Goal: Information Seeking & Learning: Learn about a topic

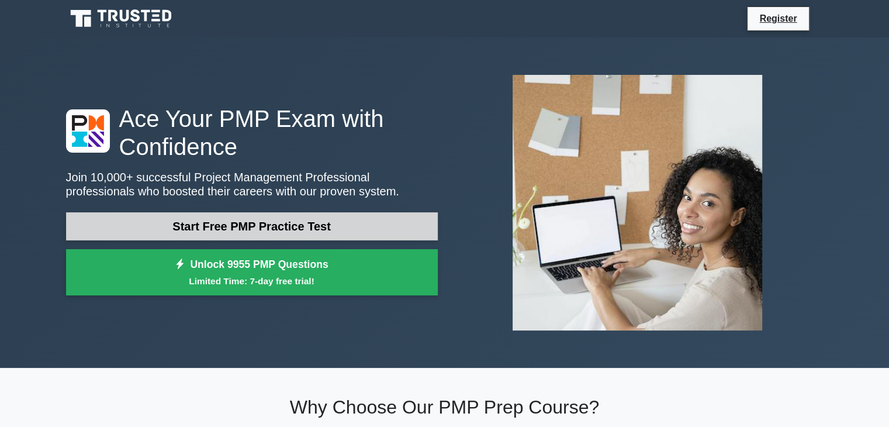
click at [319, 222] on link "Start Free PMP Practice Test" at bounding box center [252, 226] width 372 height 28
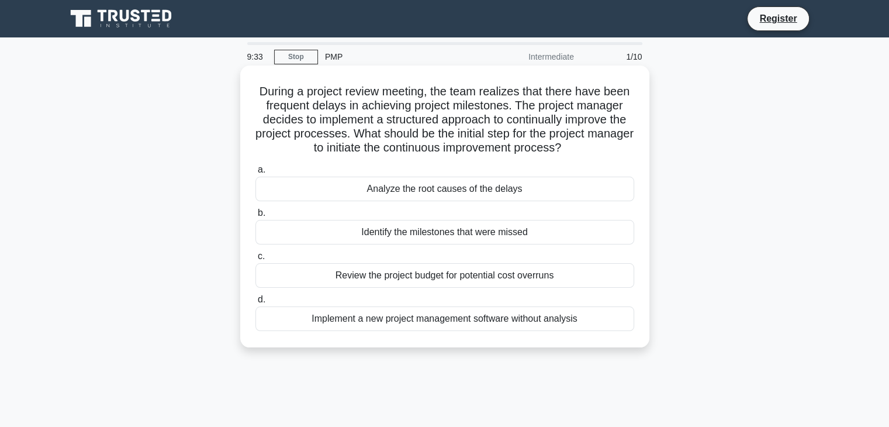
click at [384, 188] on div "Analyze the root causes of the delays" at bounding box center [444, 189] width 379 height 25
click at [255, 174] on input "a. Analyze the root causes of the delays" at bounding box center [255, 170] width 0 height 8
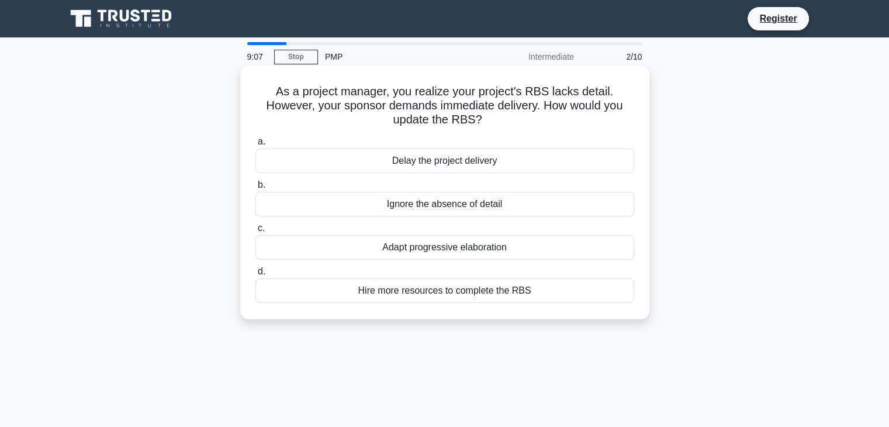
click at [444, 252] on div "Adapt progressive elaboration" at bounding box center [444, 247] width 379 height 25
click at [255, 232] on input "c. Adapt progressive elaboration" at bounding box center [255, 228] width 0 height 8
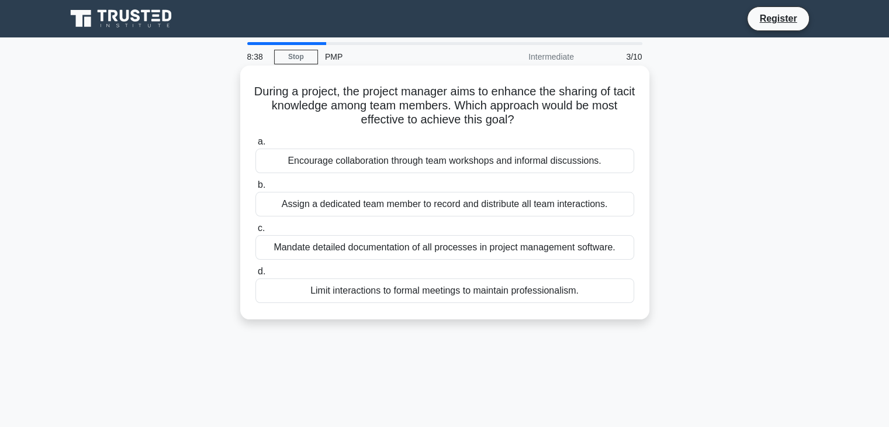
click at [482, 163] on div "Encourage collaboration through team workshops and informal discussions." at bounding box center [444, 160] width 379 height 25
click at [255, 146] on input "a. Encourage collaboration through team workshops and informal discussions." at bounding box center [255, 142] width 0 height 8
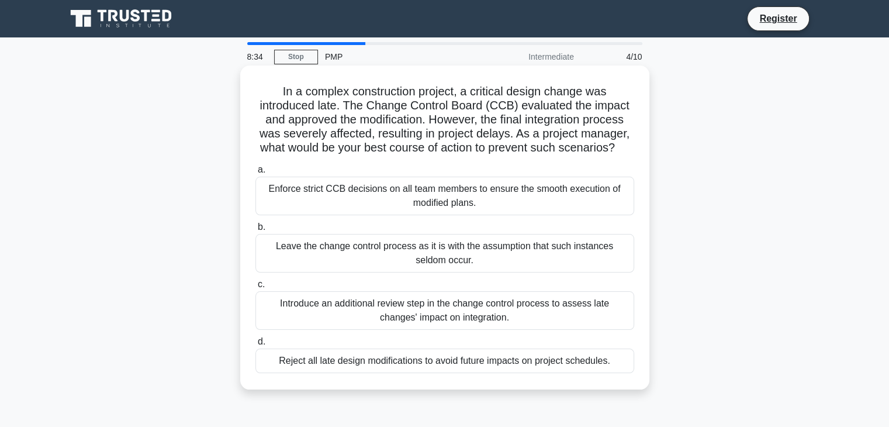
click at [463, 198] on div "Enforce strict CCB decisions on all team members to ensure the smooth execution…" at bounding box center [444, 196] width 379 height 39
click at [255, 174] on input "a. Enforce strict CCB decisions on all team members to ensure the smooth execut…" at bounding box center [255, 170] width 0 height 8
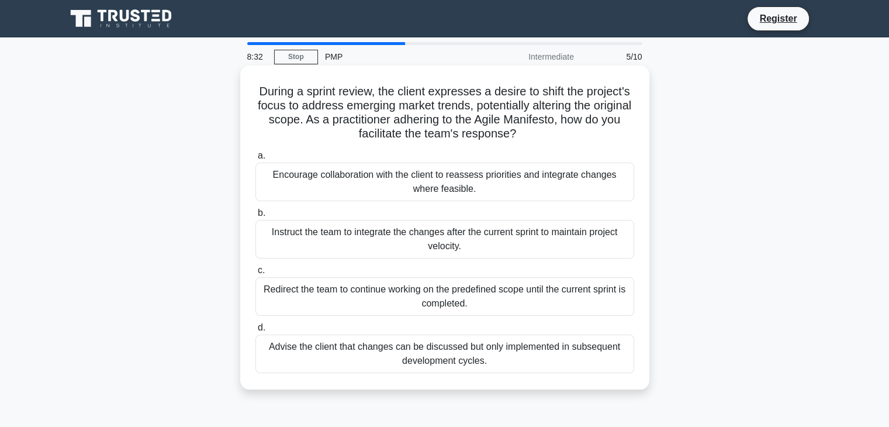
click at [435, 246] on div "Instruct the team to integrate the changes after the current sprint to maintain…" at bounding box center [444, 239] width 379 height 39
click at [255, 217] on input "b. Instruct the team to integrate the changes after the current sprint to maint…" at bounding box center [255, 213] width 0 height 8
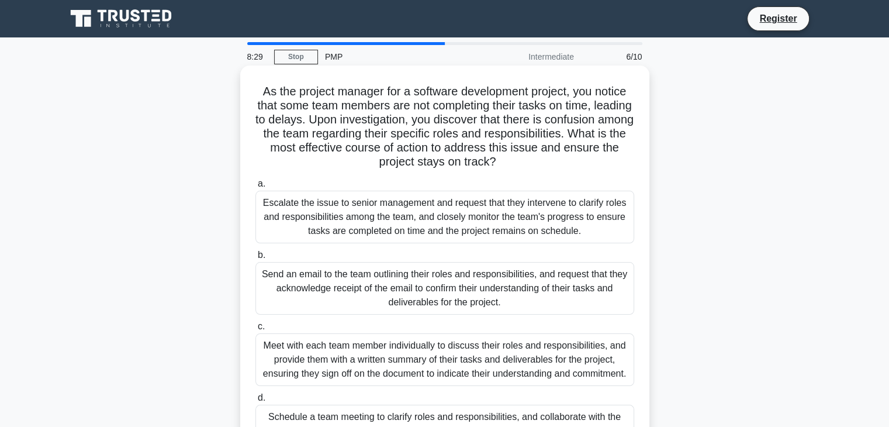
click at [415, 282] on div "Send an email to the team outlining their roles and responsibilities, and reque…" at bounding box center [444, 288] width 379 height 53
click at [255, 259] on input "b. Send an email to the team outlining their roles and responsibilities, and re…" at bounding box center [255, 255] width 0 height 8
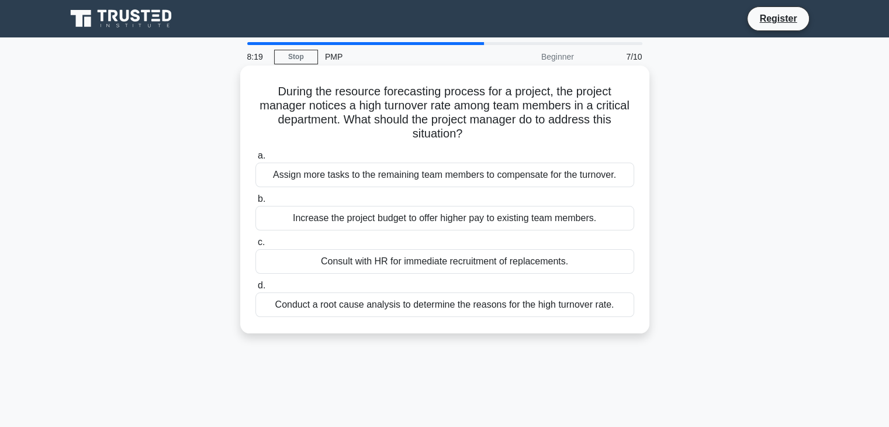
click at [415, 302] on div "Conduct a root cause analysis to determine the reasons for the high turnover ra…" at bounding box center [444, 304] width 379 height 25
click at [255, 289] on input "d. Conduct a root cause analysis to determine the reasons for the high turnover…" at bounding box center [255, 286] width 0 height 8
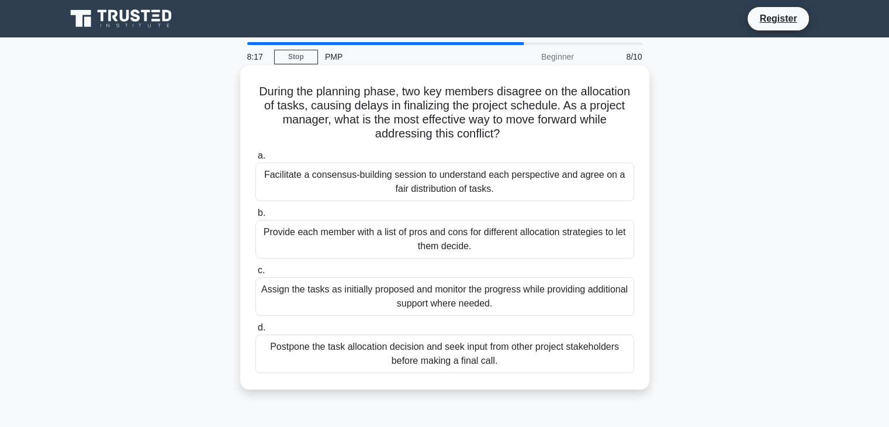
click at [447, 243] on div "Provide each member with a list of pros and cons for different allocation strat…" at bounding box center [444, 239] width 379 height 39
click at [255, 217] on input "b. Provide each member with a list of pros and cons for different allocation st…" at bounding box center [255, 213] width 0 height 8
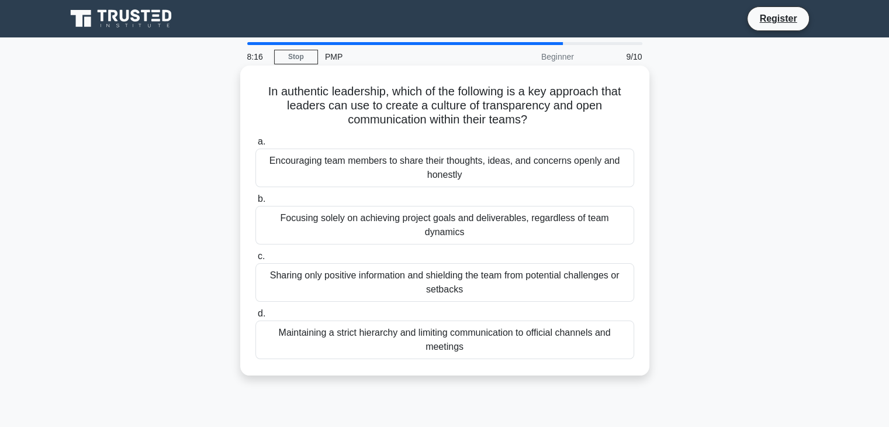
click at [420, 338] on div "Maintaining a strict hierarchy and limiting communication to official channels …" at bounding box center [444, 339] width 379 height 39
click at [255, 317] on input "d. Maintaining a strict hierarchy and limiting communication to official channe…" at bounding box center [255, 314] width 0 height 8
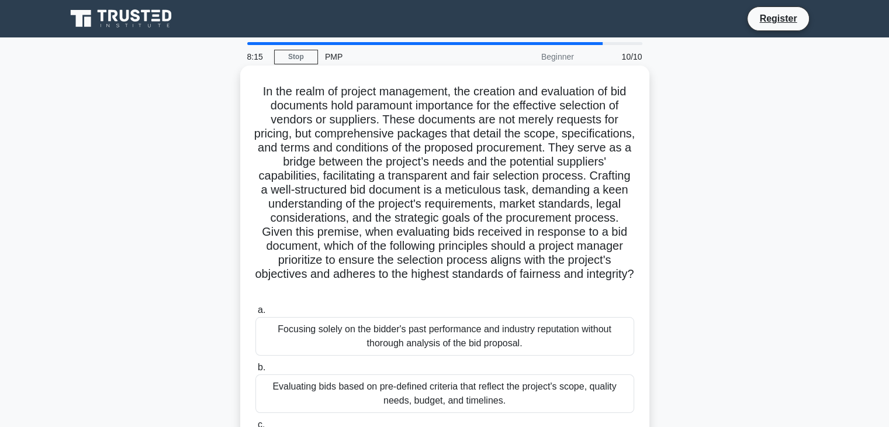
click at [434, 351] on div "Focusing solely on the bidder's past performance and industry reputation withou…" at bounding box center [444, 336] width 379 height 39
click at [255, 314] on input "a. Focusing solely on the bidder's past performance and industry reputation wit…" at bounding box center [255, 310] width 0 height 8
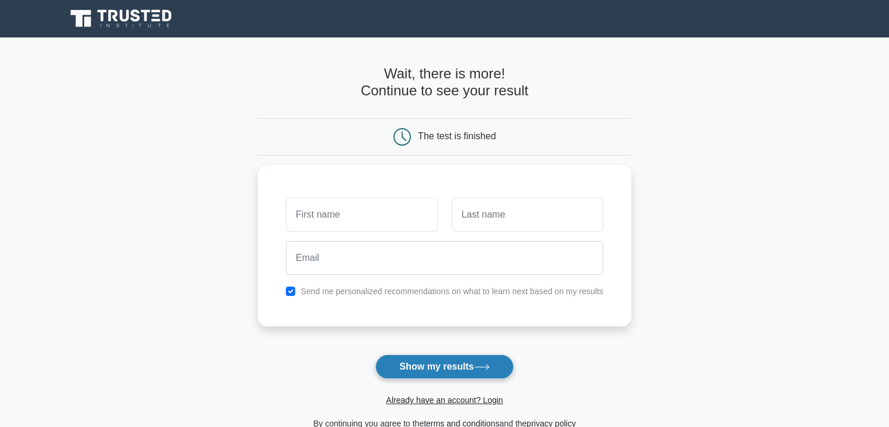
click at [431, 365] on button "Show my results" at bounding box center [444, 366] width 138 height 25
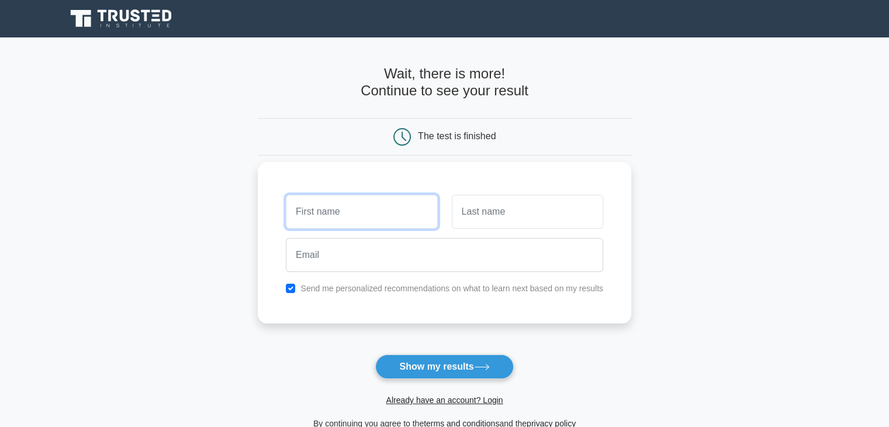
click at [369, 215] on input "text" at bounding box center [361, 212] width 151 height 34
click at [320, 334] on form "Wait, there is more! Continue to see your result The test is finished and the" at bounding box center [445, 247] width 374 height 365
click at [332, 212] on input "text" at bounding box center [361, 212] width 151 height 34
type input "sadik"
click at [487, 217] on input "text" at bounding box center [527, 212] width 151 height 34
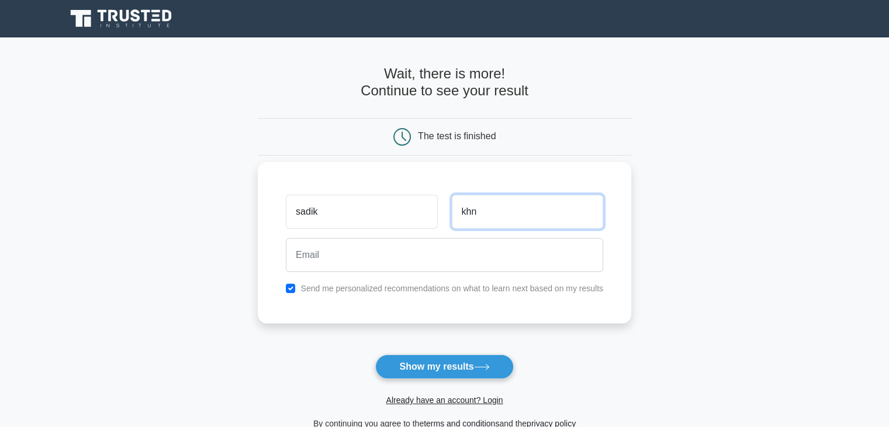
type input "khn"
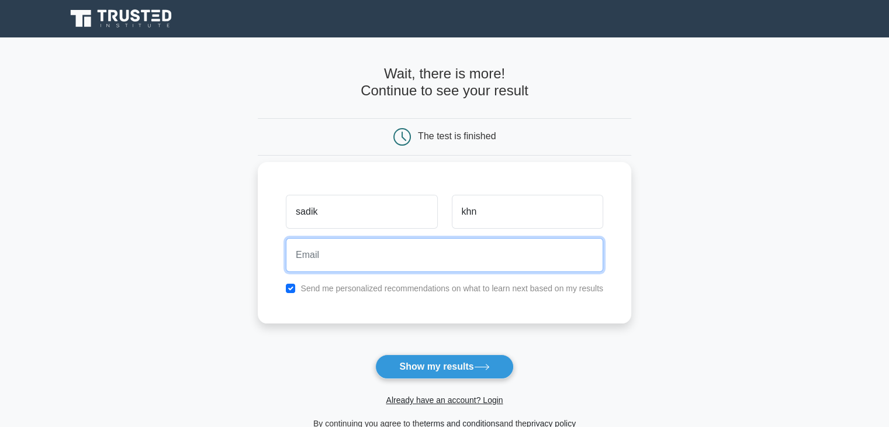
click at [437, 268] on input "email" at bounding box center [444, 255] width 317 height 34
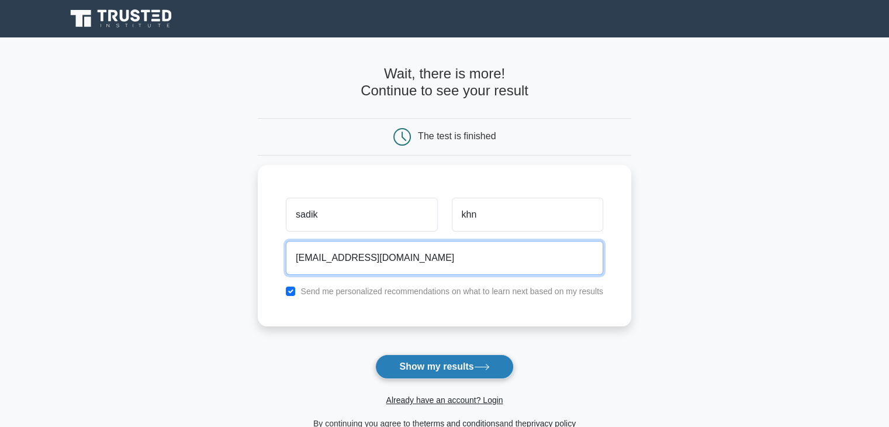
type input "sadik1122@gmail.com"
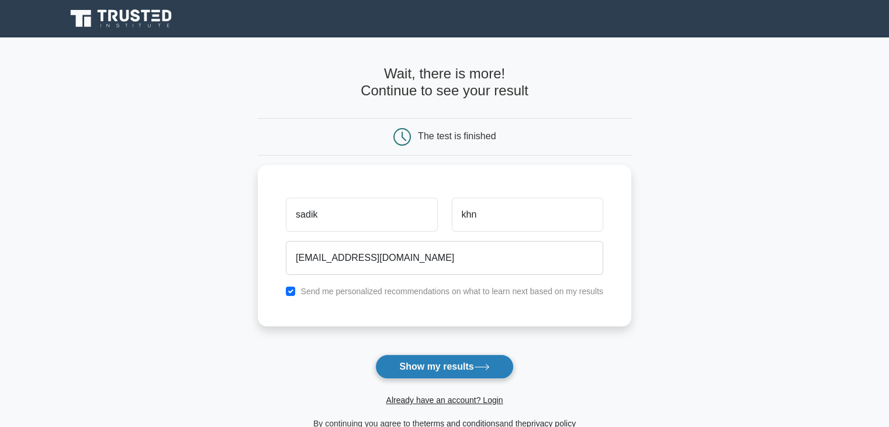
click at [471, 372] on button "Show my results" at bounding box center [444, 366] width 138 height 25
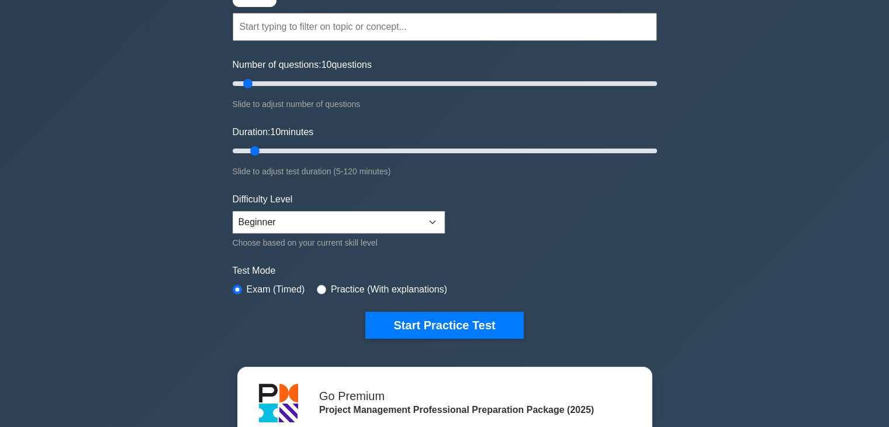
scroll to position [103, 0]
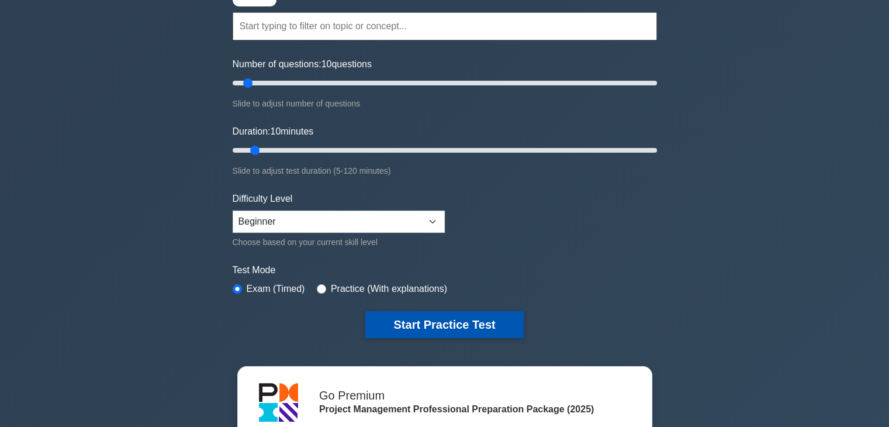
click at [447, 323] on button "Start Practice Test" at bounding box center [444, 324] width 158 height 27
